Goal: Task Accomplishment & Management: Use online tool/utility

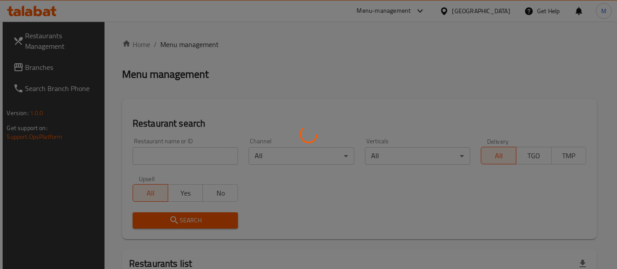
click at [228, 153] on div at bounding box center [308, 134] width 617 height 269
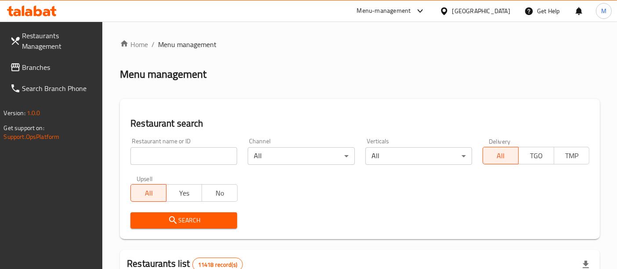
click at [21, 188] on div "Restaurants Management Branches Search Branch Phone Version: 1.0.0 Get support …" at bounding box center [51, 156] width 103 height 269
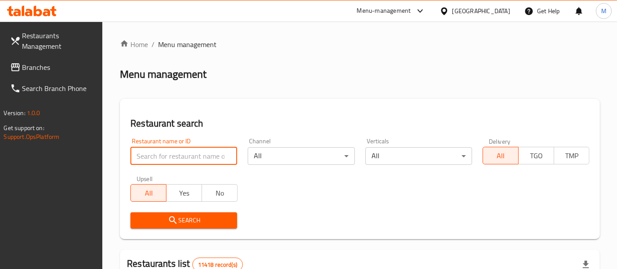
click at [160, 159] on input "search" at bounding box center [183, 156] width 107 height 18
type input "alban and [PERSON_NAME]"
click button "Search" at bounding box center [183, 220] width 107 height 16
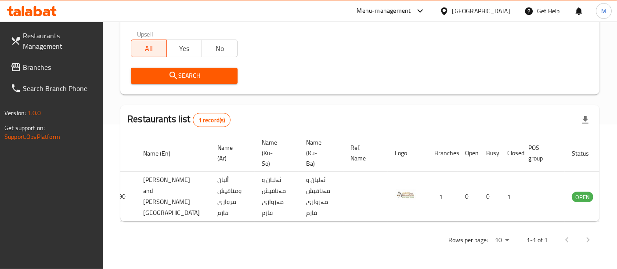
scroll to position [0, 34]
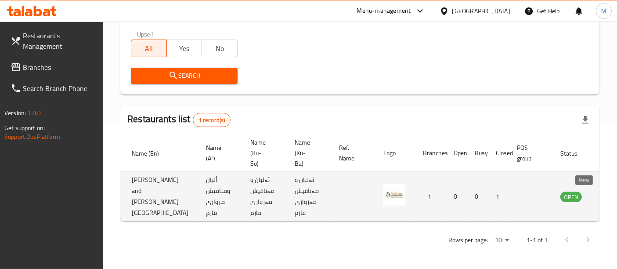
click at [607, 191] on icon "enhanced table" at bounding box center [612, 196] width 11 height 11
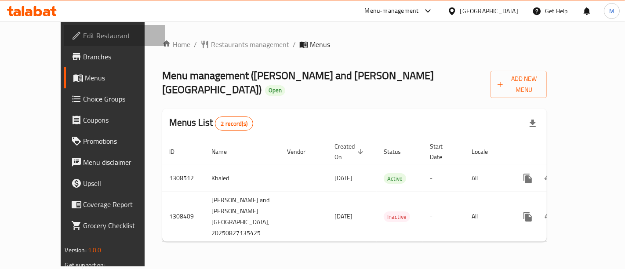
click at [83, 39] on span "Edit Restaurant" at bounding box center [120, 35] width 74 height 11
